Goal: Find specific page/section: Find specific page/section

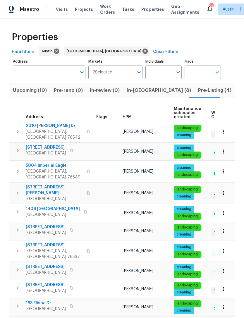
click at [38, 224] on span "[STREET_ADDRESS]" at bounding box center [46, 227] width 40 height 6
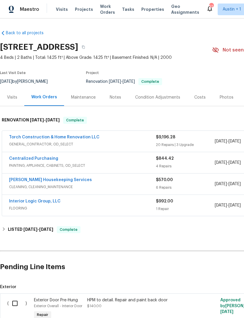
click at [27, 135] on link "Torch Construction & Home Renovation LLC" at bounding box center [54, 137] width 90 height 4
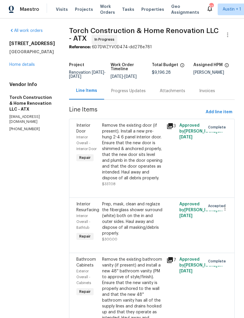
click at [19, 64] on link "Home details" at bounding box center [21, 65] width 25 height 4
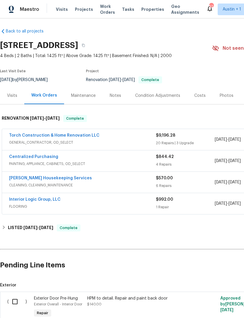
scroll to position [2, 0]
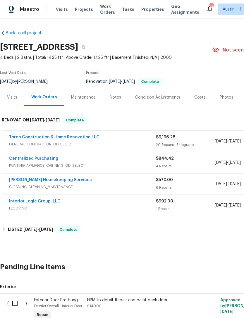
click at [145, 5] on div "Visits Projects Work Orders Tasks Properties Geo Assignments" at bounding box center [131, 10] width 150 height 12
click at [141, 11] on span "Properties" at bounding box center [152, 9] width 23 height 6
